Goal: Navigation & Orientation: Understand site structure

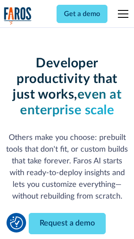
scroll to position [104, 0]
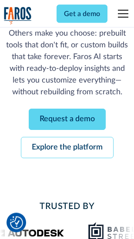
click at [67, 120] on link "Request a demo" at bounding box center [67, 119] width 77 height 21
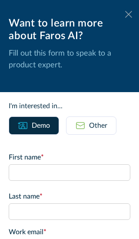
click at [125, 14] on icon at bounding box center [128, 14] width 7 height 7
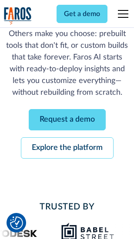
scroll to position [132, 0]
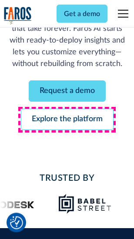
click at [67, 120] on link "Explore the platform" at bounding box center [67, 119] width 93 height 21
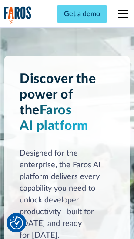
scroll to position [6627, 0]
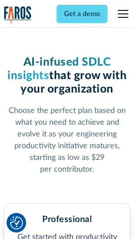
scroll to position [1379, 0]
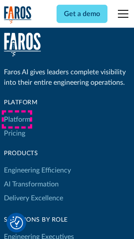
click at [17, 120] on link "Platform" at bounding box center [17, 120] width 27 height 14
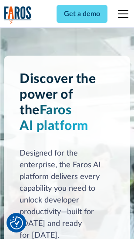
scroll to position [6906, 0]
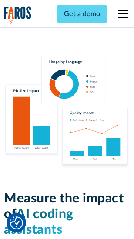
scroll to position [5431, 0]
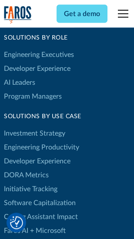
click at [26, 168] on link "DORA Metrics" at bounding box center [26, 175] width 45 height 14
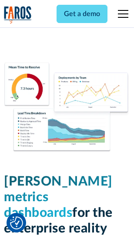
scroll to position [3851, 0]
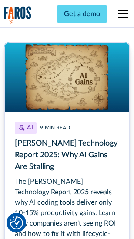
scroll to position [4001, 0]
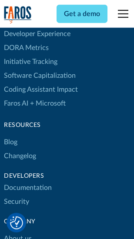
click at [20, 149] on link "Changelog" at bounding box center [20, 156] width 32 height 14
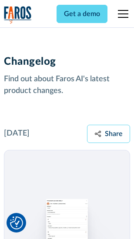
scroll to position [10667, 0]
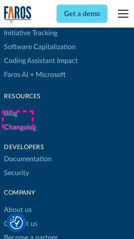
click at [17, 203] on link "About us" at bounding box center [18, 210] width 28 height 14
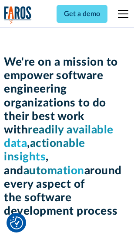
scroll to position [3008, 0]
